Goal: Transaction & Acquisition: Purchase product/service

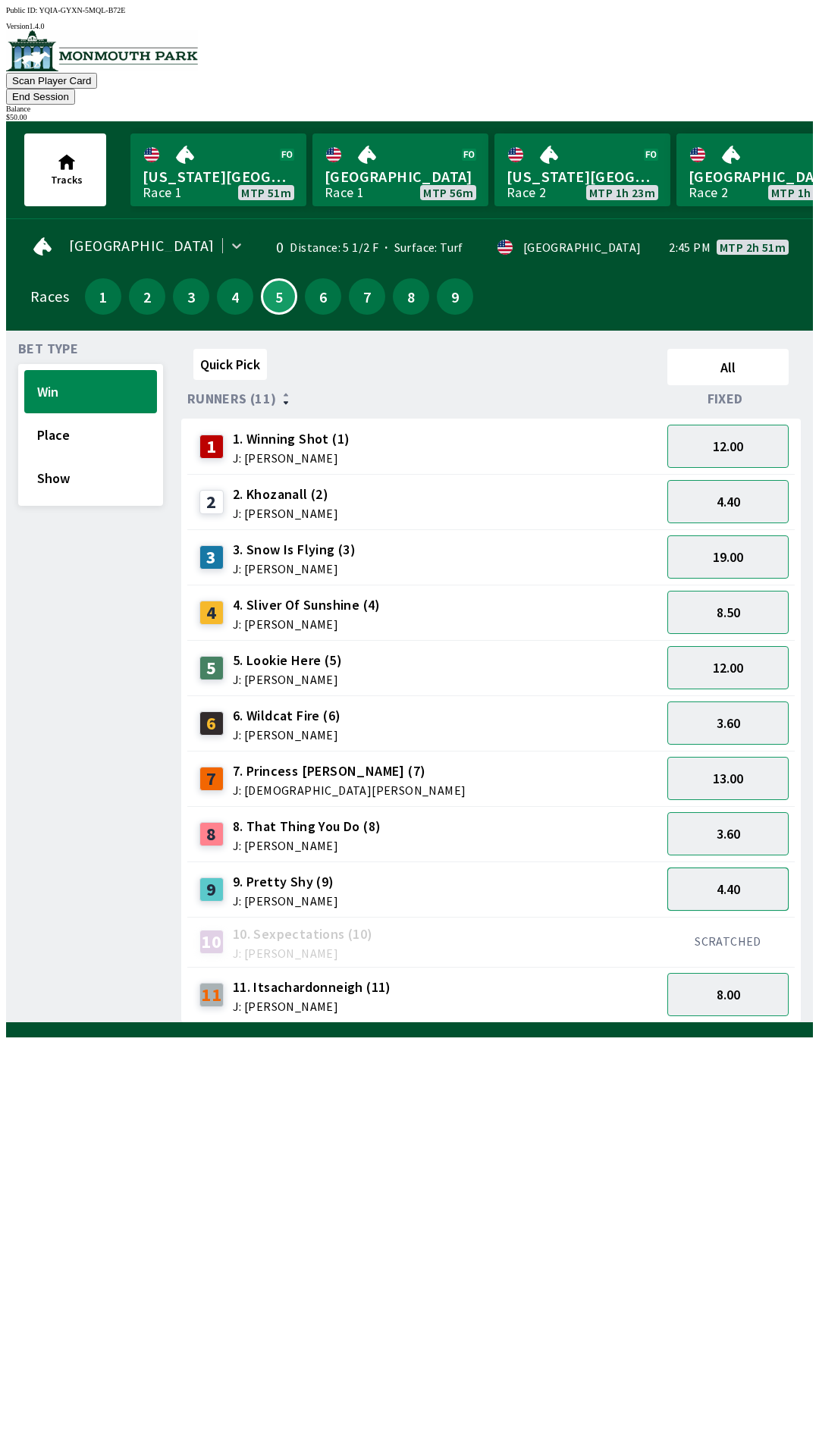
click at [707, 868] on button "4.40" at bounding box center [729, 890] width 121 height 43
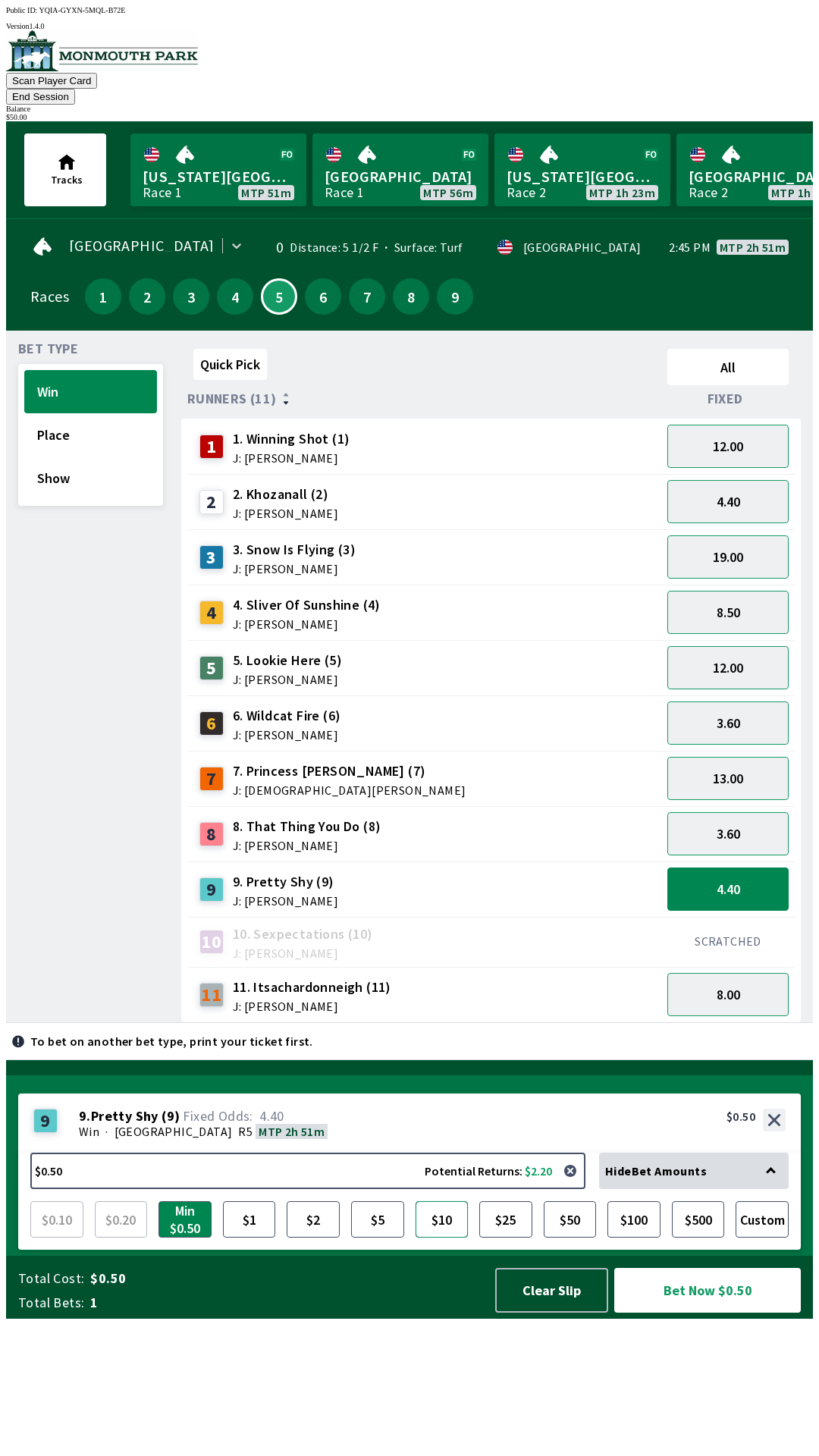
click at [443, 1238] on button "$10" at bounding box center [442, 1220] width 53 height 36
click at [690, 1313] on button "Bet Now $10.00" at bounding box center [708, 1289] width 186 height 44
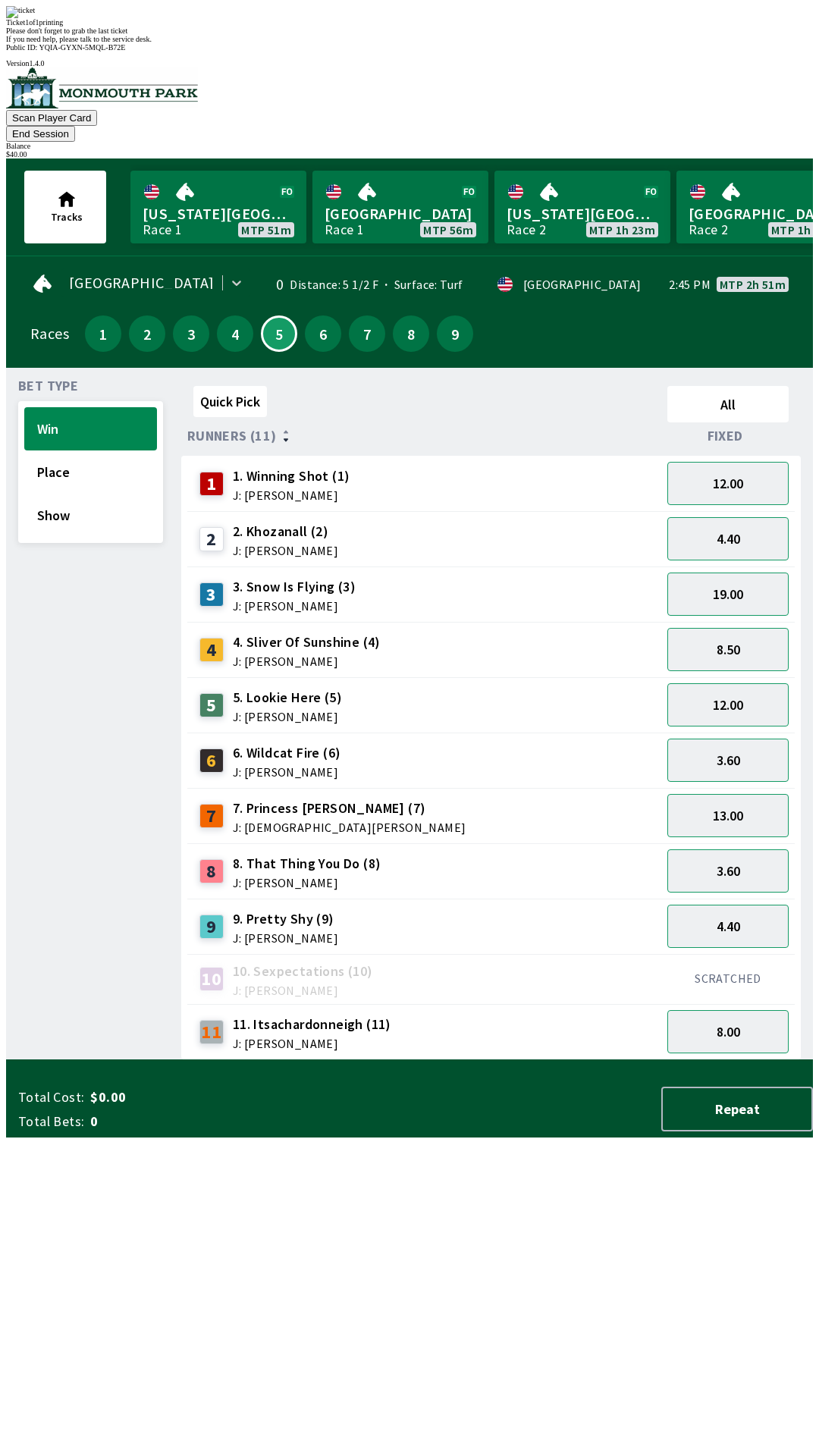
click at [268, 35] on div "Please don't forget to grab the last ticket" at bounding box center [410, 30] width 807 height 8
click at [246, 43] on div "Ticket 1 of 1 printing Please don't forget to grab the last ticket If you need …" at bounding box center [410, 24] width 807 height 37
click at [358, 43] on div "Ticket 1 of 1 printing Please don't forget to grab the last ticket If you need …" at bounding box center [410, 24] width 807 height 37
click at [55, 185] on div "Tracks [US_STATE][GEOGRAPHIC_DATA] Race 1 MTP 50m [GEOGRAPHIC_DATA] 1 MTP 55m […" at bounding box center [415, 207] width 795 height 85
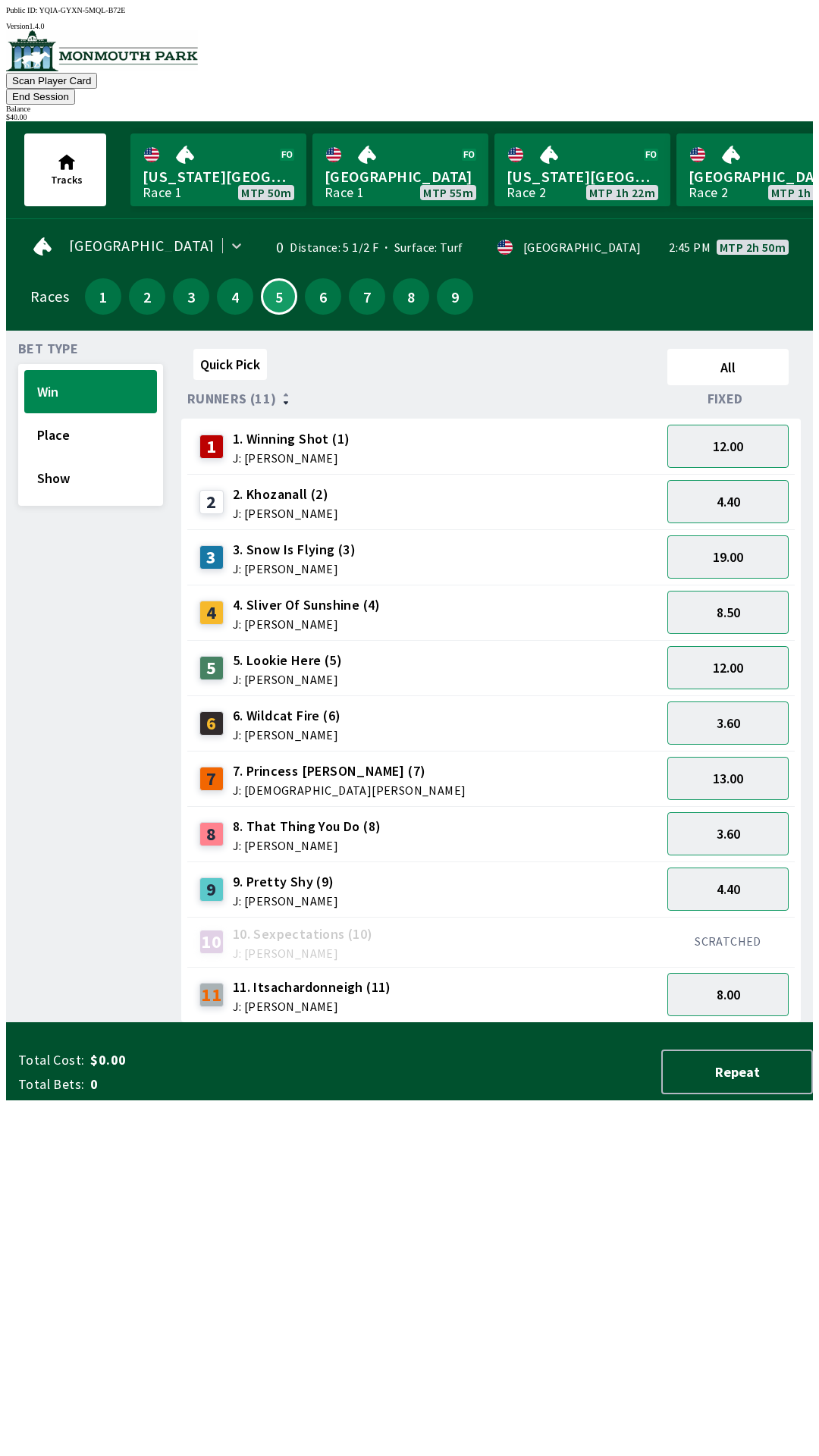
click at [75, 89] on button "End Session" at bounding box center [41, 97] width 69 height 16
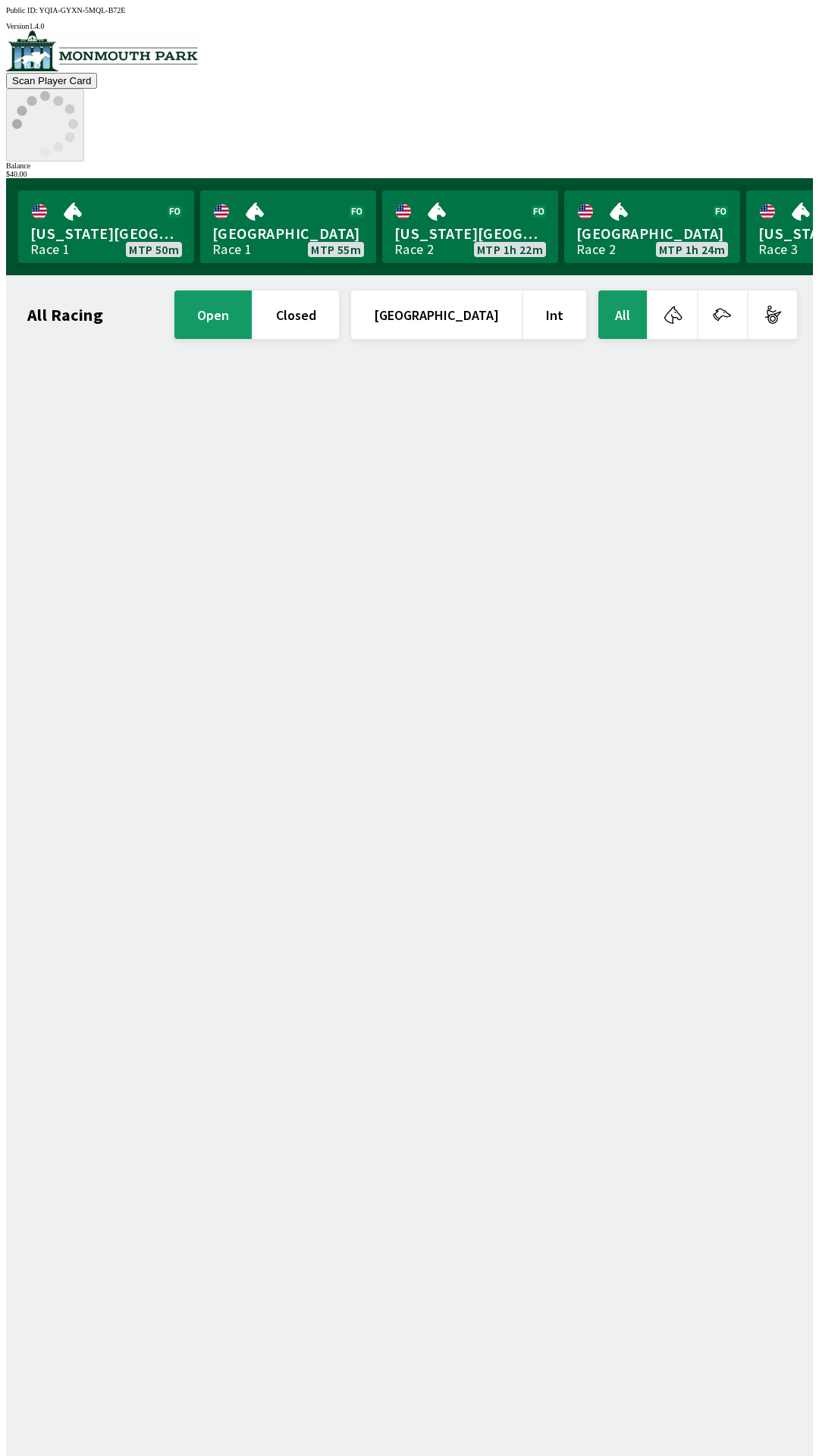
click at [78, 91] on icon at bounding box center [44, 124] width 66 height 66
